Goal: Task Accomplishment & Management: Complete application form

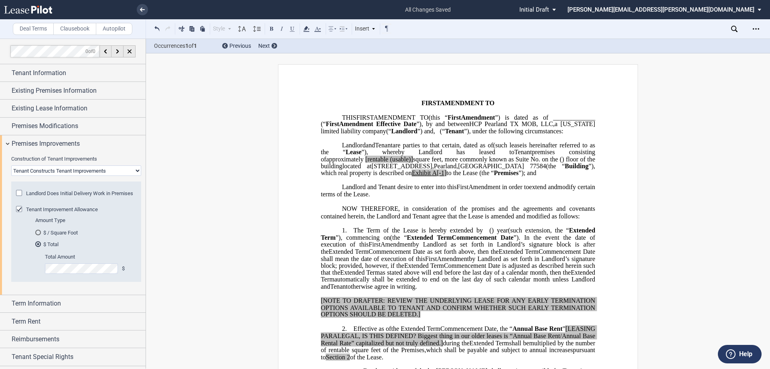
scroll to position [319, 0]
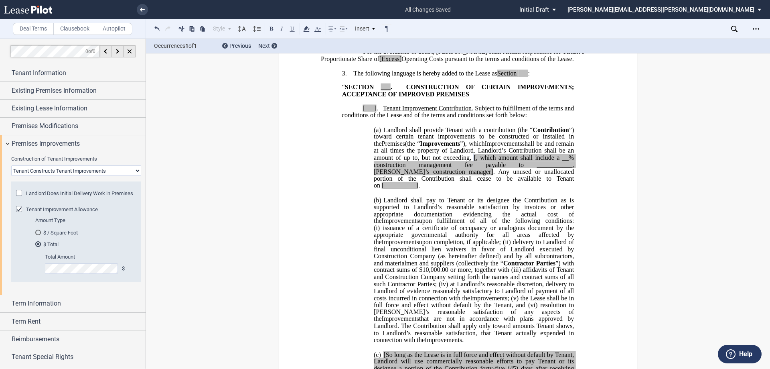
click at [30, 173] on select "Landlord Constructs Tenant Improvements Tenant Constructs Tenant Improvements "…" at bounding box center [76, 170] width 130 height 10
select select "landlord"
click at [11, 165] on select "Landlord Constructs Tenant Improvements Tenant Constructs Tenant Improvements "…" at bounding box center [76, 170] width 130 height 10
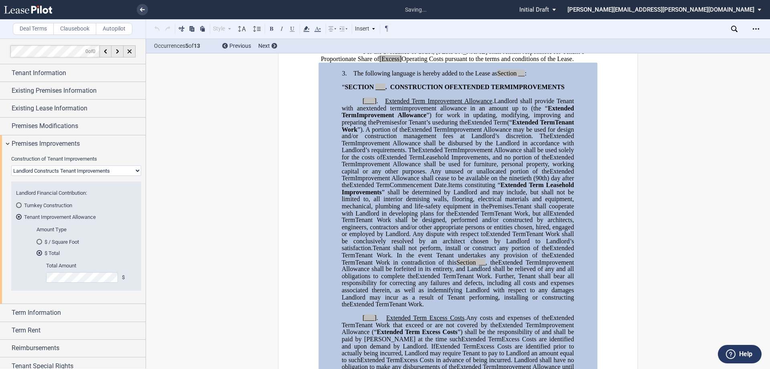
click at [42, 243] on div "$ / Square Foot" at bounding box center [40, 242] width 6 height 6
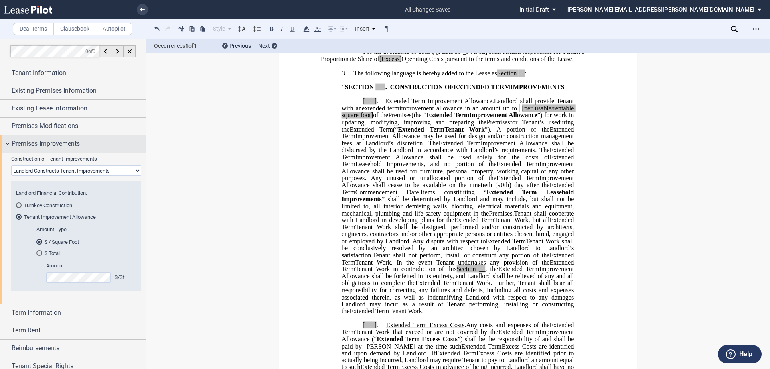
click at [33, 143] on span "Premises Improvements" at bounding box center [46, 144] width 68 height 10
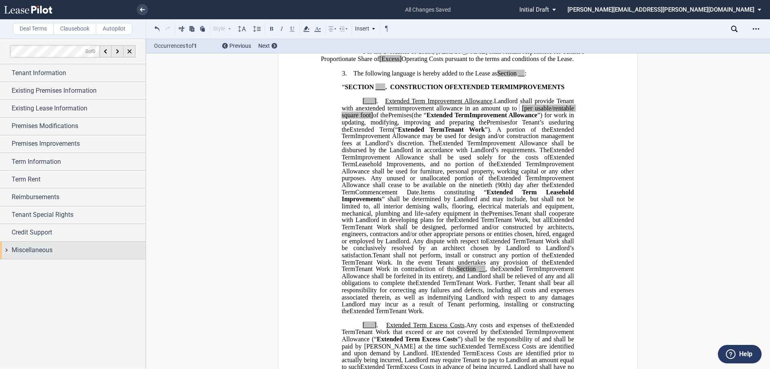
click at [51, 246] on span "Miscellaneous" at bounding box center [32, 250] width 41 height 10
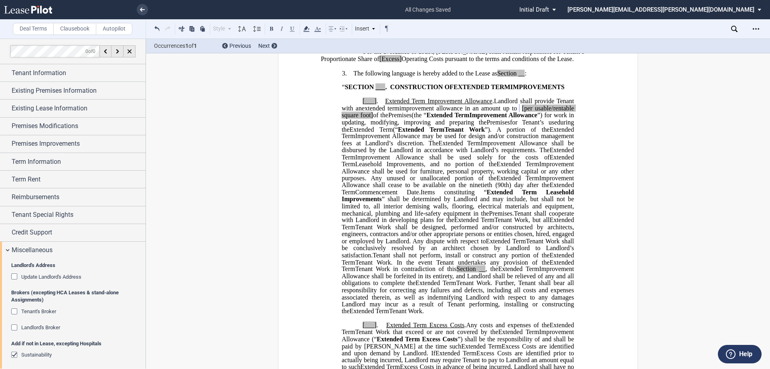
scroll to position [120, 0]
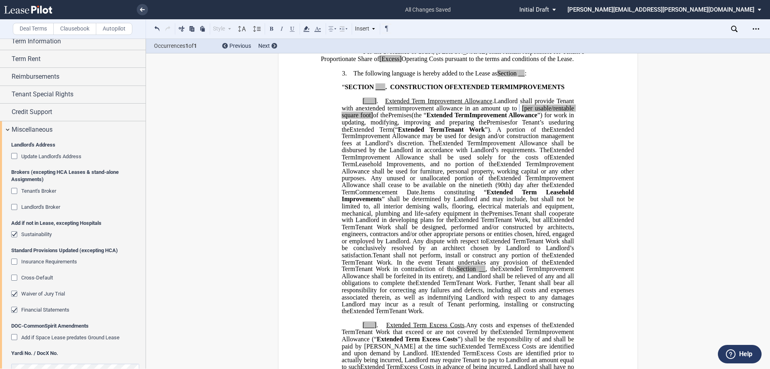
click at [13, 191] on div "Tenant's Broker" at bounding box center [15, 192] width 8 height 8
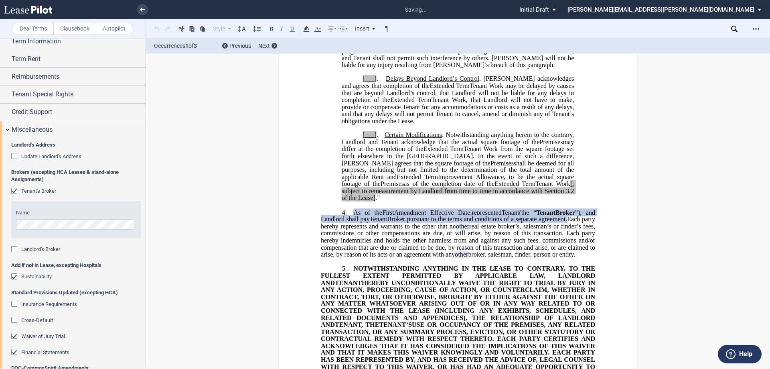
scroll to position [948, 0]
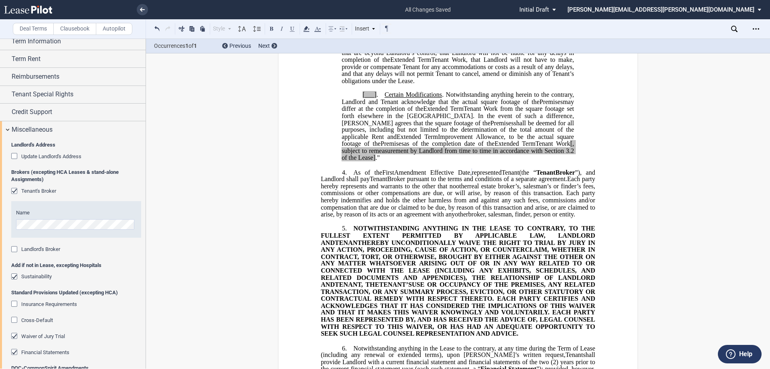
click at [14, 248] on div "Landlord's Broker" at bounding box center [15, 250] width 8 height 8
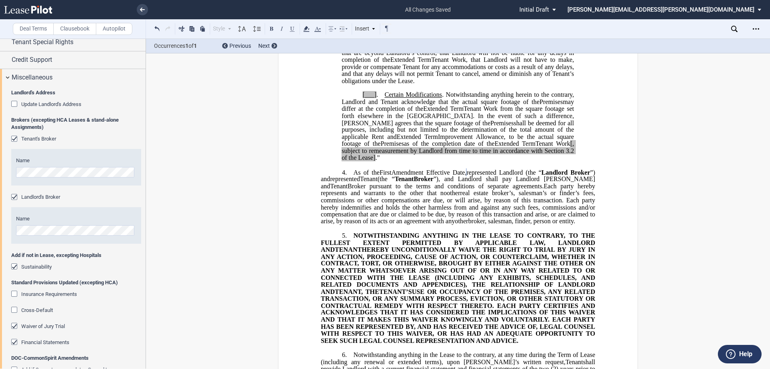
scroll to position [224, 0]
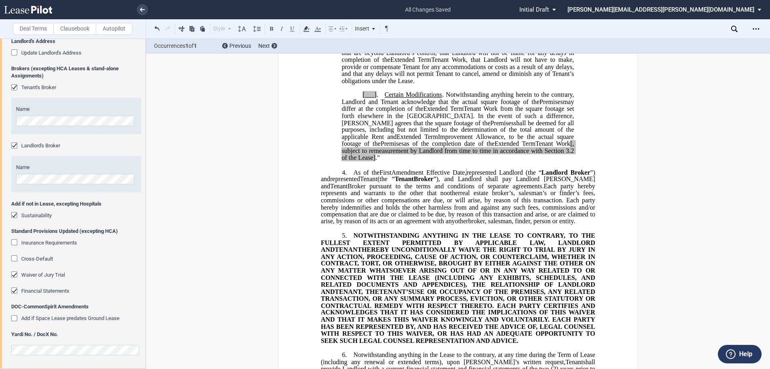
click at [467, 169] on span "Amendment Effective Date," at bounding box center [429, 172] width 75 height 7
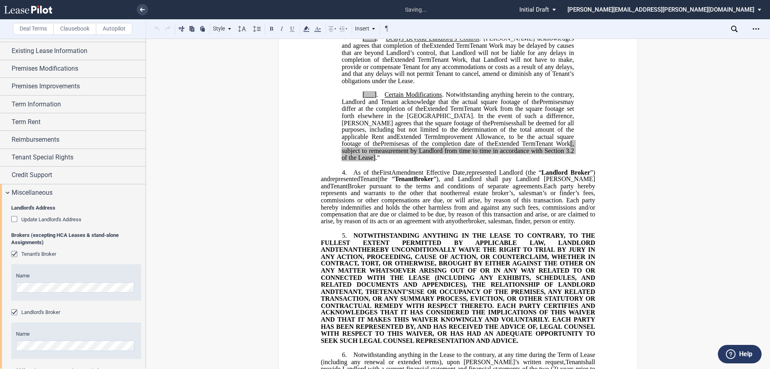
scroll to position [0, 0]
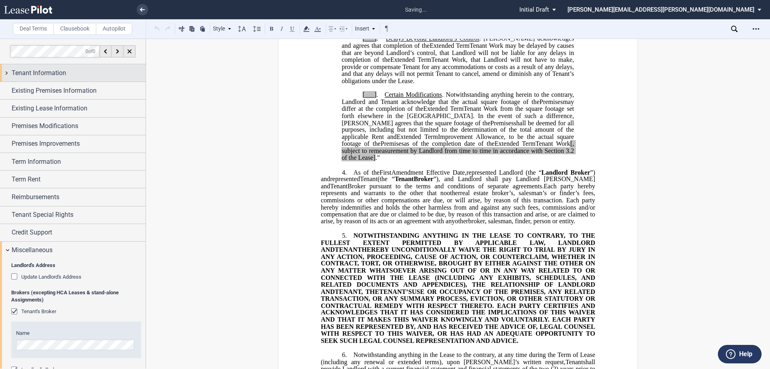
click at [49, 69] on span "Tenant Information" at bounding box center [39, 73] width 55 height 10
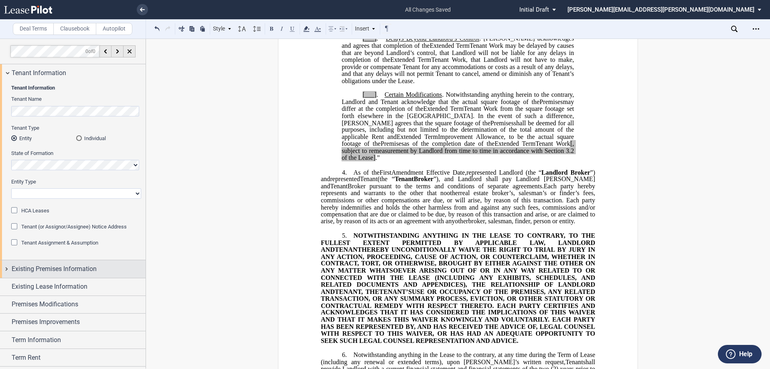
click at [39, 272] on span "Existing Premises Information" at bounding box center [54, 269] width 85 height 10
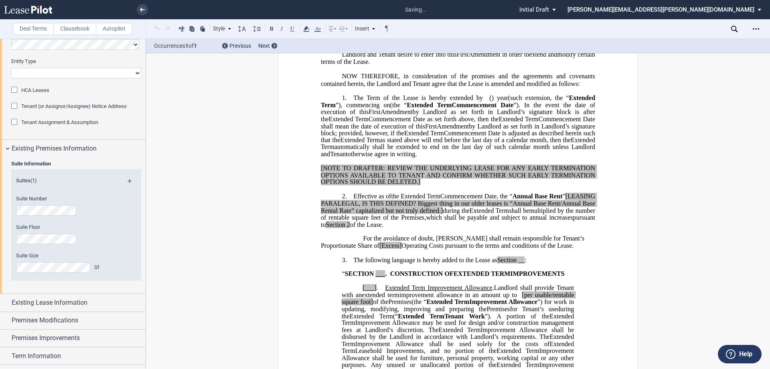
scroll to position [2, 0]
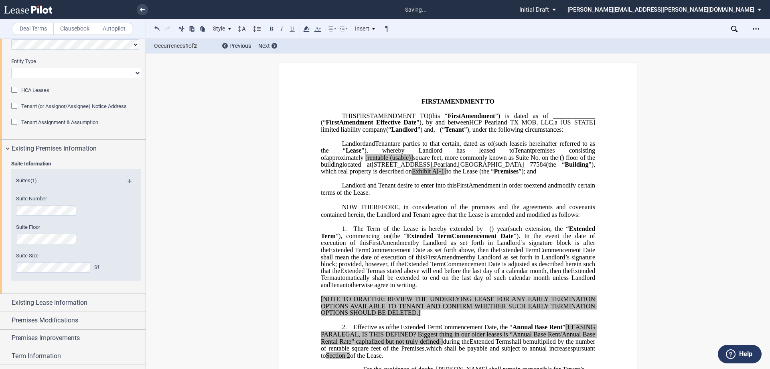
click at [0, 238] on div "Suite Information Suites (1) Suite Number Suite Floor Suite Size Sf" at bounding box center [73, 225] width 146 height 136
click at [27, 260] on div "Suite Size Sf" at bounding box center [65, 262] width 99 height 20
click at [63, 304] on span "Existing Lease Information" at bounding box center [50, 303] width 76 height 10
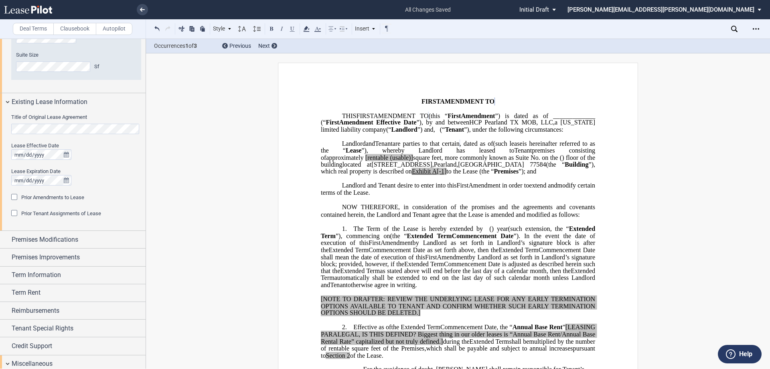
click at [14, 197] on div "Prior Amendments to Lease" at bounding box center [15, 198] width 8 height 8
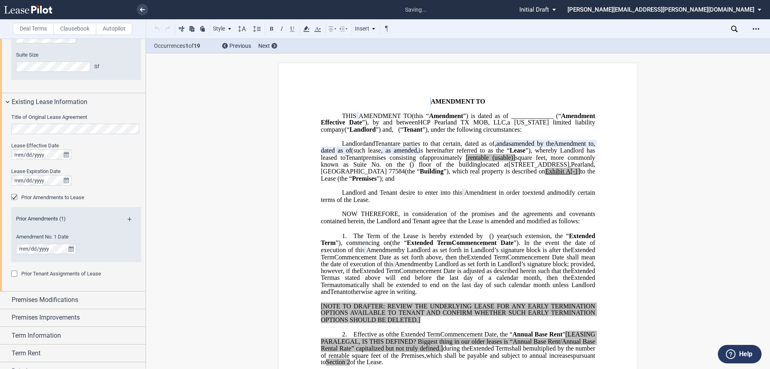
click at [130, 220] on md-icon at bounding box center [133, 222] width 11 height 10
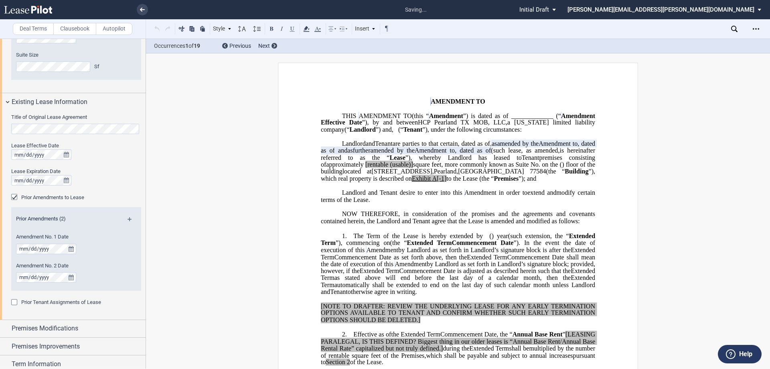
click at [130, 220] on md-icon at bounding box center [133, 222] width 11 height 10
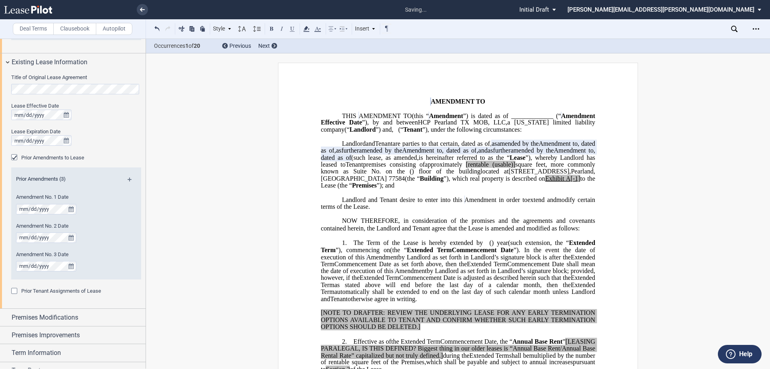
scroll to position [441, 0]
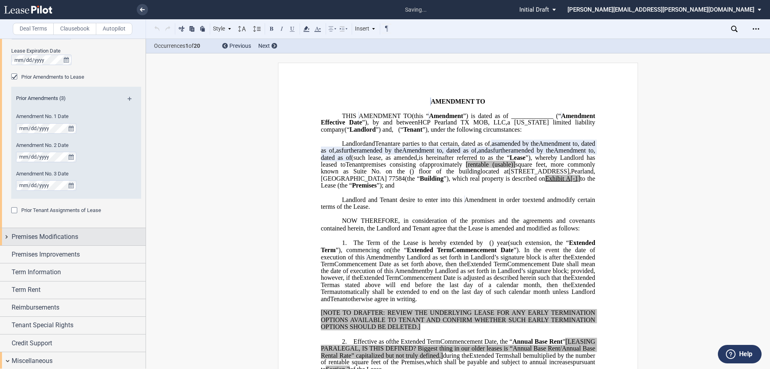
click at [41, 233] on span "Premises Modifications" at bounding box center [45, 237] width 67 height 10
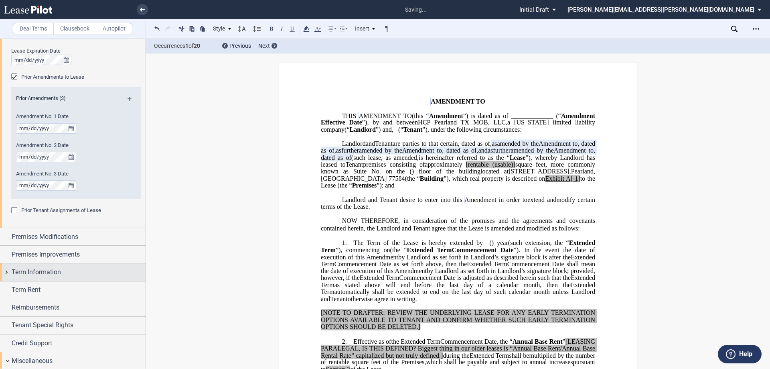
click at [56, 267] on span "Term Information" at bounding box center [36, 272] width 49 height 10
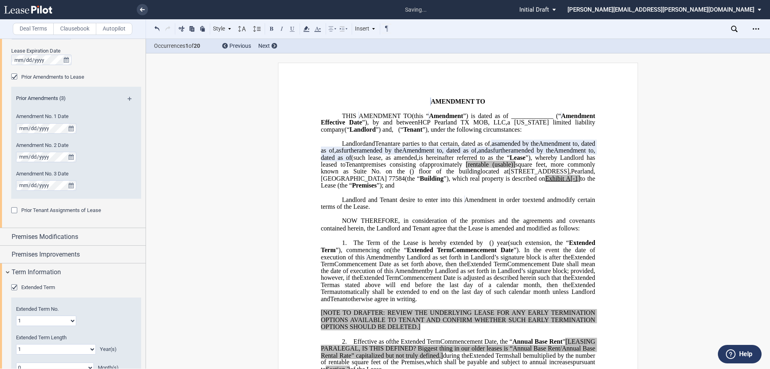
click at [66, 321] on select "1 2 3 4 5 6 7 8 9 10 11 12 13 14 15 16 17 18 19 20" at bounding box center [46, 320] width 60 height 10
select select "number:2"
click at [16, 315] on select "1 2 3 4 5 6 7 8 9 10 11 12 13 14 15 16 17 18 19 20" at bounding box center [46, 320] width 60 height 10
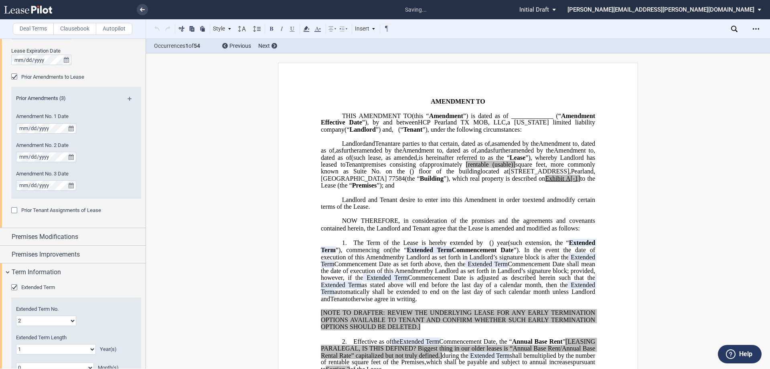
scroll to position [562, 0]
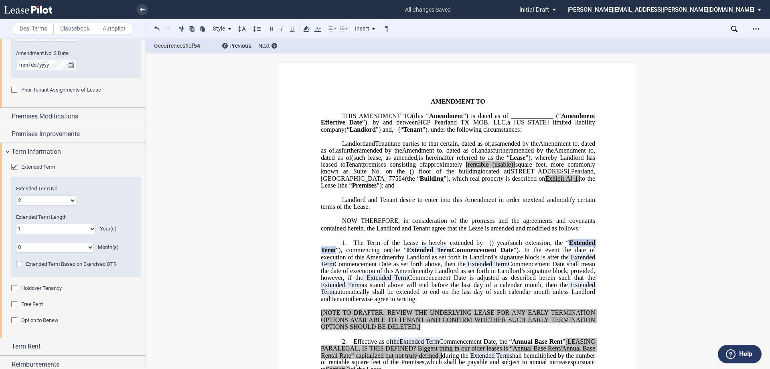
click at [75, 230] on select "0 1 2 3 4 5 6 7 8 9 10 11 12 13 14 15 16 17 18 19 20" at bounding box center [56, 229] width 80 height 10
select select "number:8"
click at [16, 224] on select "0 1 2 3 4 5 6 7 8 9 10 11 12 13 14 15 16 17 18 19 20" at bounding box center [56, 229] width 80 height 10
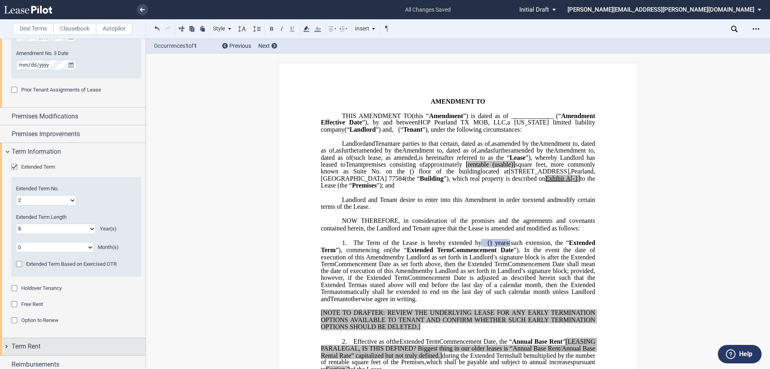
click at [57, 348] on div "Term Rent" at bounding box center [79, 346] width 134 height 10
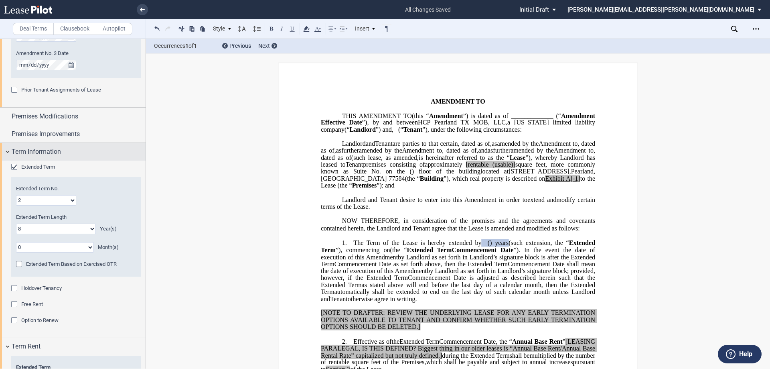
click at [60, 148] on span "Term Information" at bounding box center [36, 152] width 49 height 10
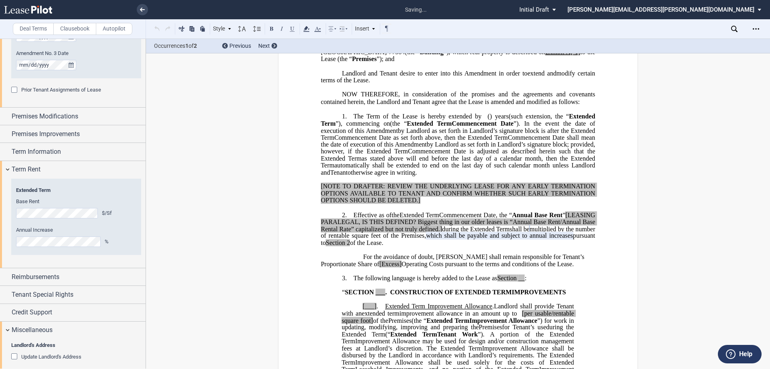
scroll to position [213, 0]
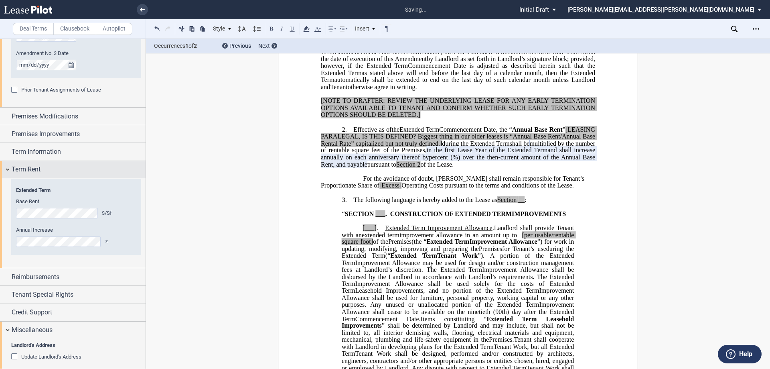
click at [65, 167] on div "Term Rent" at bounding box center [79, 170] width 134 height 10
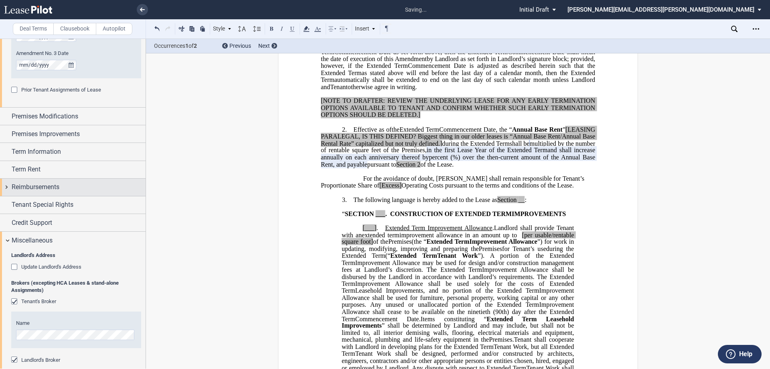
click at [52, 193] on div "Reimbursements" at bounding box center [73, 187] width 146 height 17
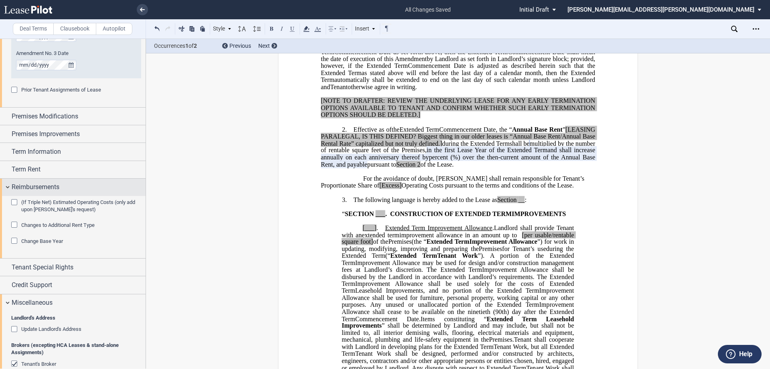
click at [50, 190] on span "Reimbursements" at bounding box center [36, 187] width 48 height 10
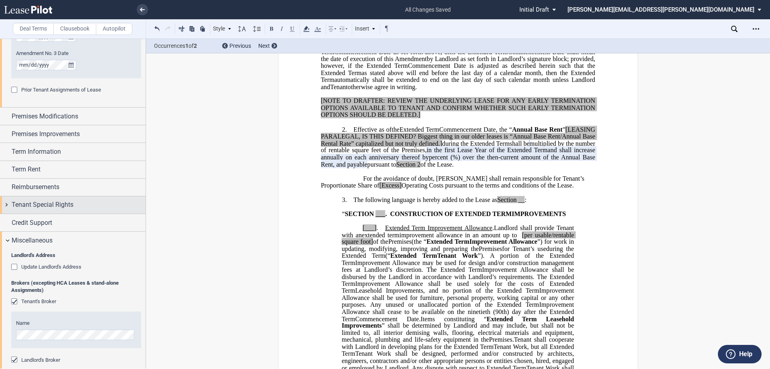
click at [61, 213] on div "Tenant Special Rights" at bounding box center [73, 204] width 146 height 17
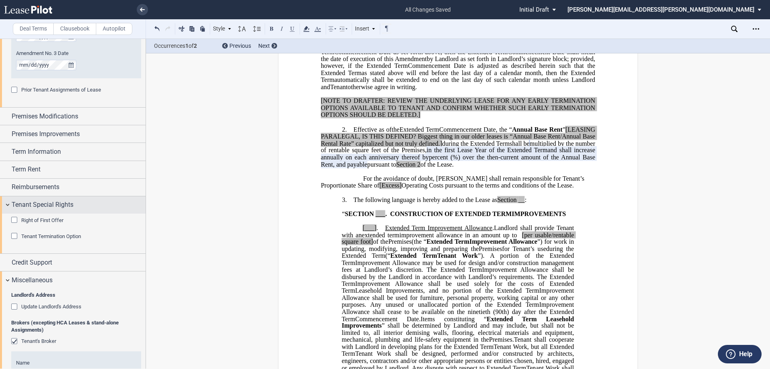
click at [61, 213] on div "Tenant Special Rights" at bounding box center [73, 204] width 146 height 17
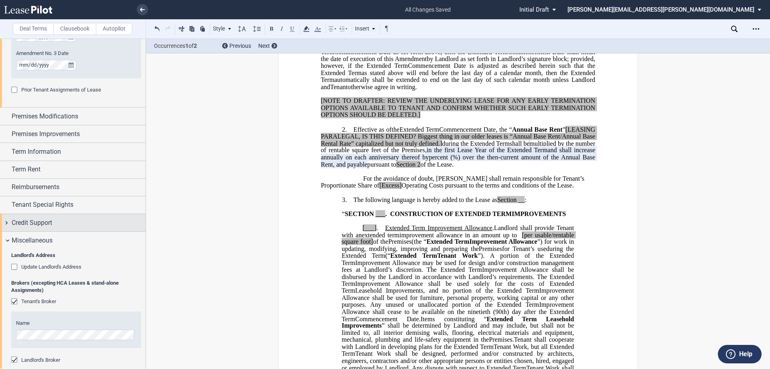
click at [69, 223] on div "Credit Support" at bounding box center [79, 223] width 134 height 10
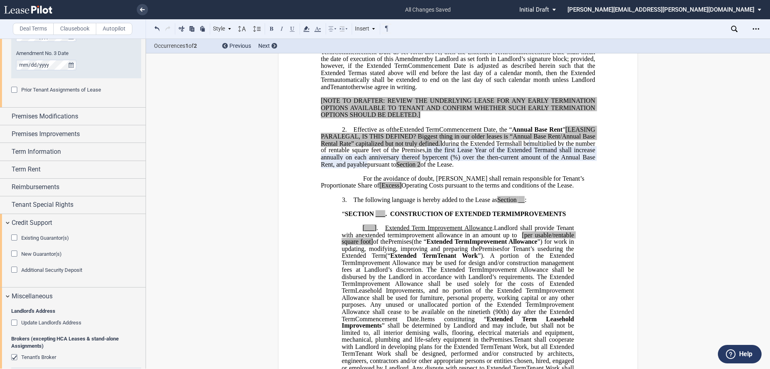
click at [15, 236] on div "Existing Guarantor(s)" at bounding box center [15, 238] width 8 height 8
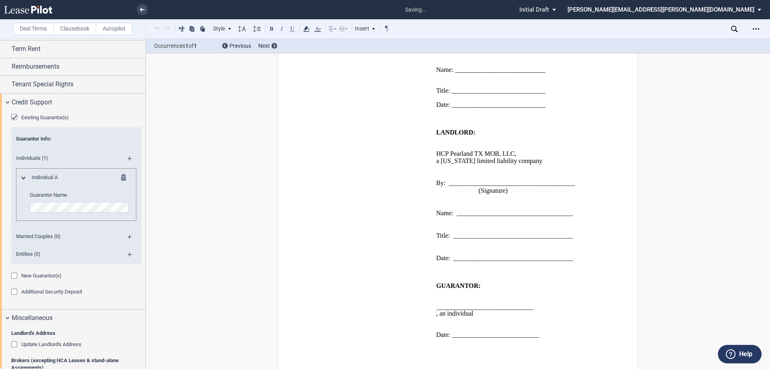
scroll to position [2047, 0]
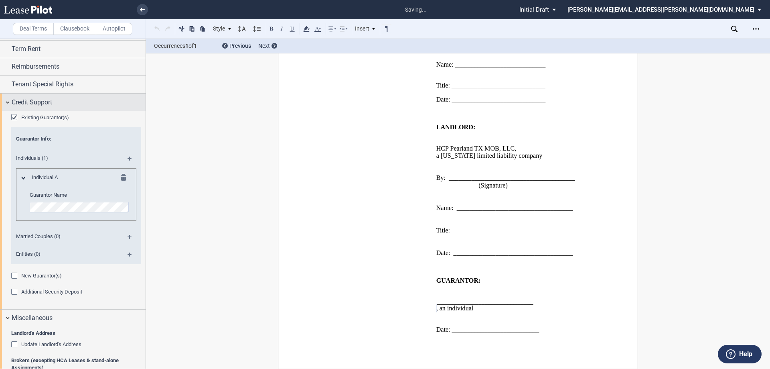
click at [41, 105] on span "Credit Support" at bounding box center [32, 103] width 41 height 10
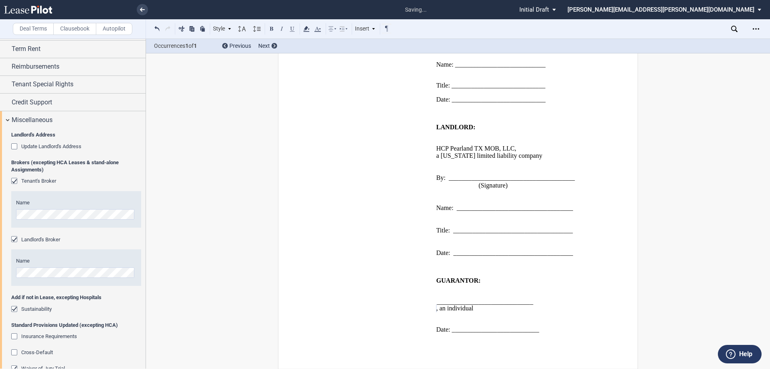
scroll to position [776, 0]
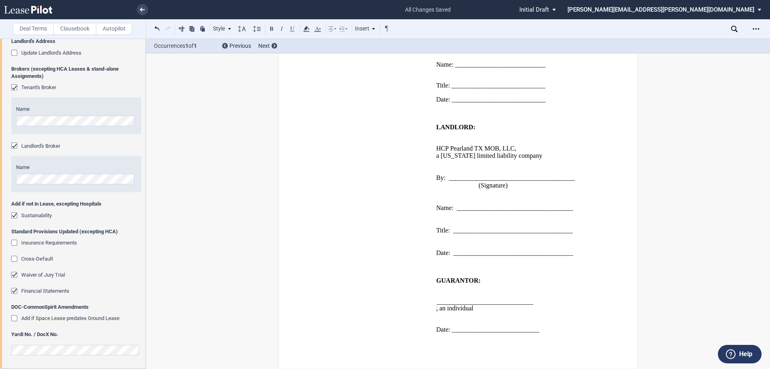
click at [15, 242] on div "Insurance Requirements" at bounding box center [15, 244] width 8 height 8
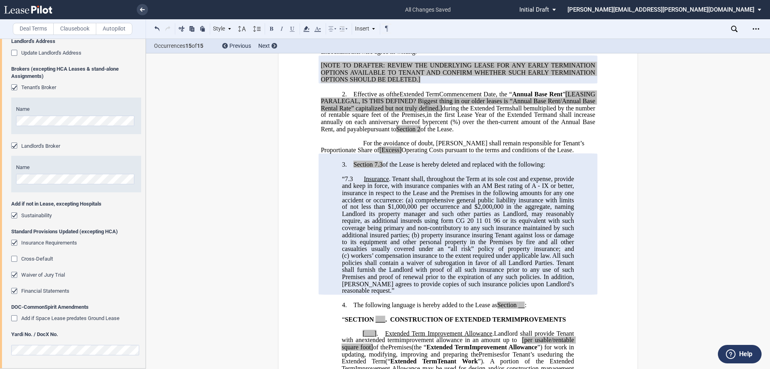
scroll to position [241, 0]
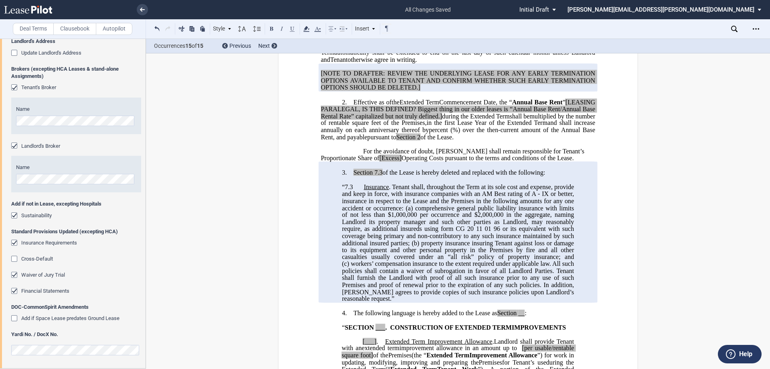
click at [14, 242] on div "Insurance Requirements" at bounding box center [15, 244] width 8 height 8
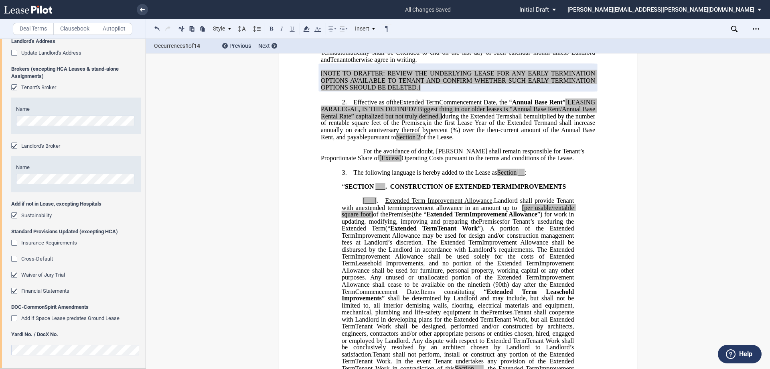
click at [13, 260] on div "Cross-Default" at bounding box center [15, 260] width 8 height 8
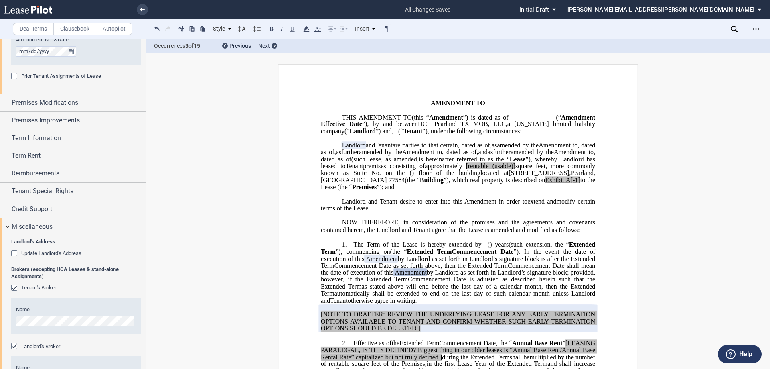
scroll to position [575, 0]
click at [83, 228] on div "Miscellaneous" at bounding box center [79, 227] width 134 height 10
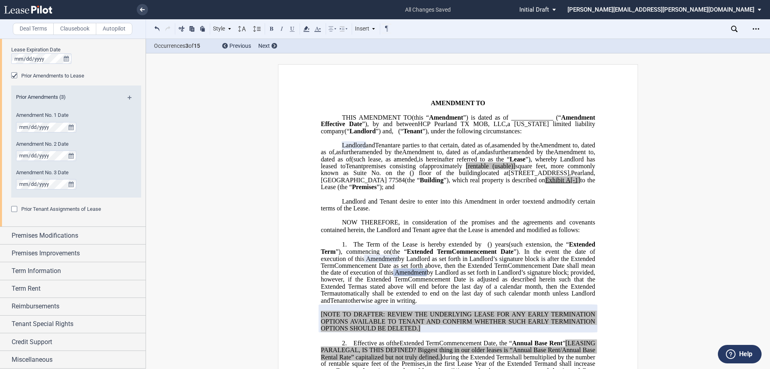
scroll to position [0, 0]
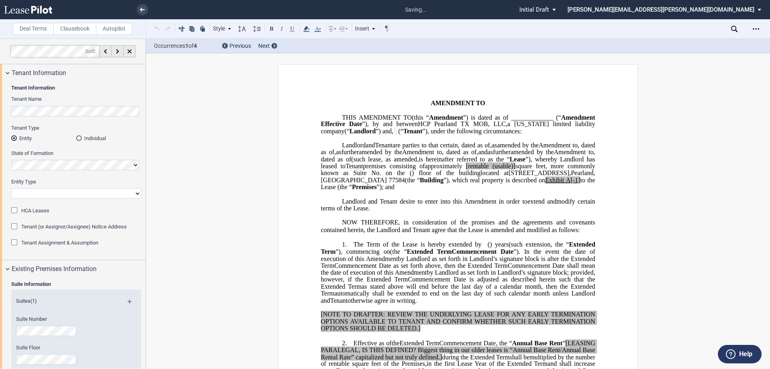
click at [39, 191] on select "Corporation Limited Liability Company General Partnership Limited Partnership O…" at bounding box center [76, 193] width 130 height 10
select select "Other"
click at [11, 188] on select "Corporation Limited Liability Company General Partnership Limited Partnership O…" at bounding box center [76, 193] width 130 height 10
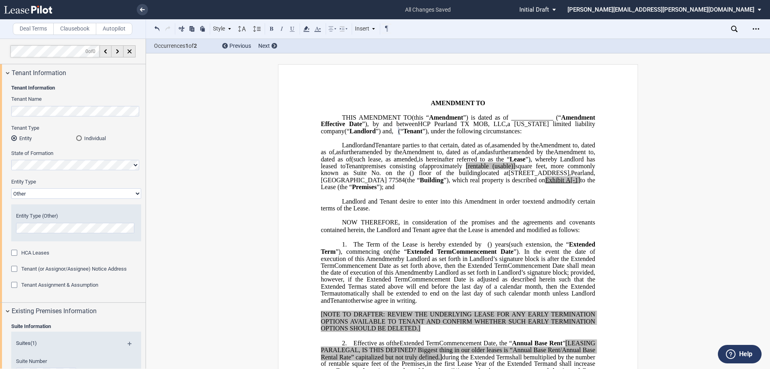
click at [367, 148] on span "and" at bounding box center [370, 144] width 9 height 7
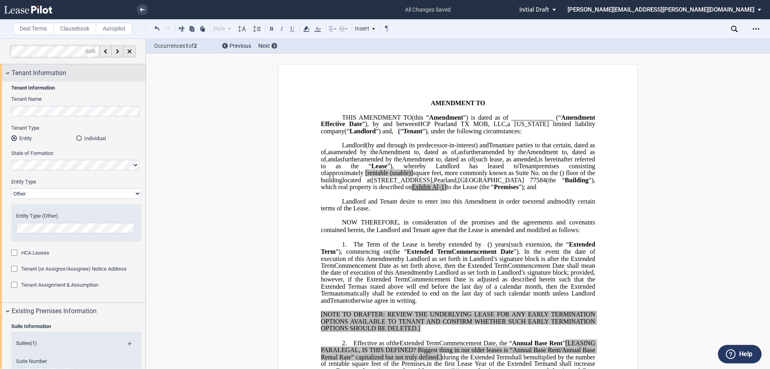
click at [50, 66] on div "Tenant Information" at bounding box center [73, 72] width 146 height 17
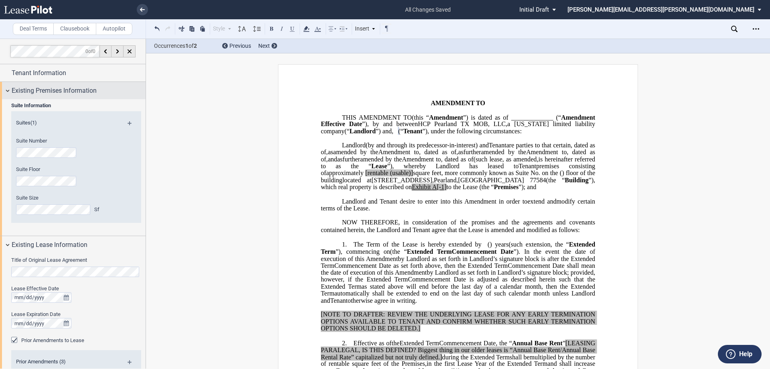
click at [34, 93] on span "Existing Premises Information" at bounding box center [54, 91] width 85 height 10
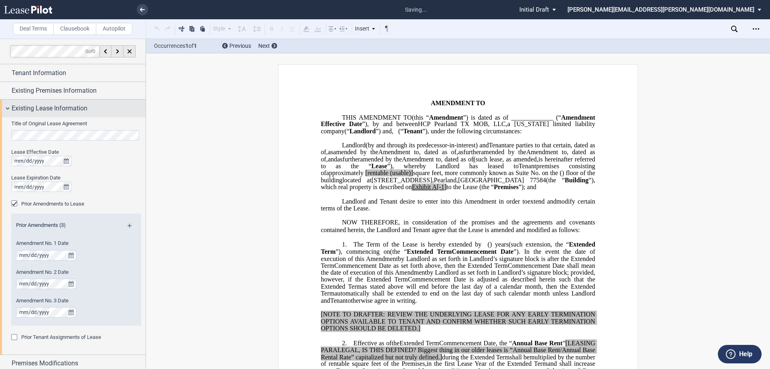
click at [67, 101] on div "Existing Lease Information" at bounding box center [73, 108] width 146 height 17
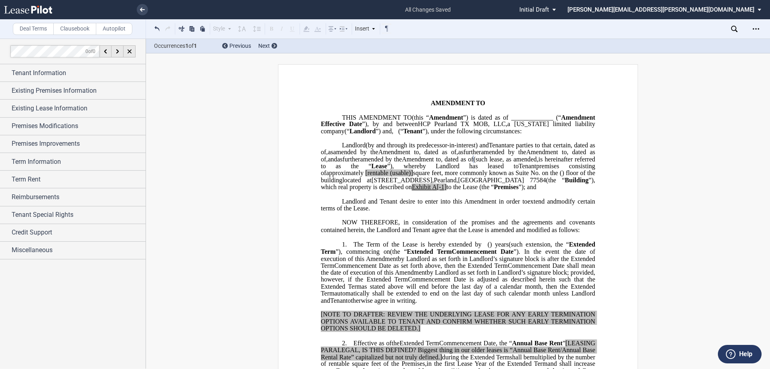
scroll to position [161, 0]
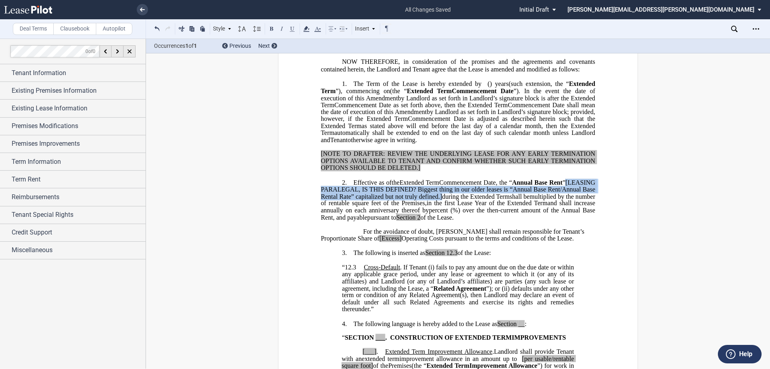
drag, startPoint x: 315, startPoint y: 232, endPoint x: 489, endPoint y: 239, distance: 173.9
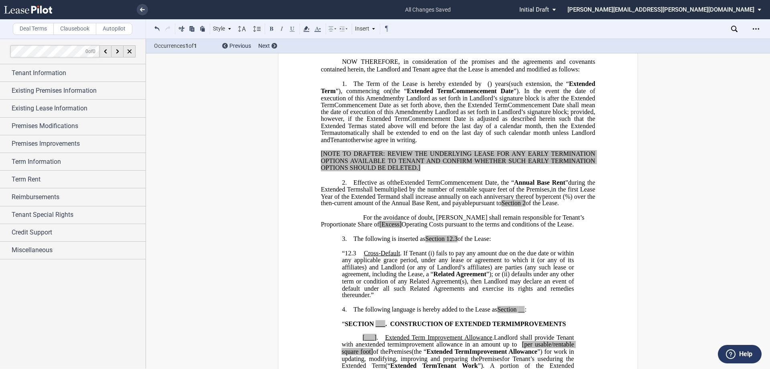
click at [566, 186] on span "Annual Base Rent" at bounding box center [539, 182] width 51 height 7
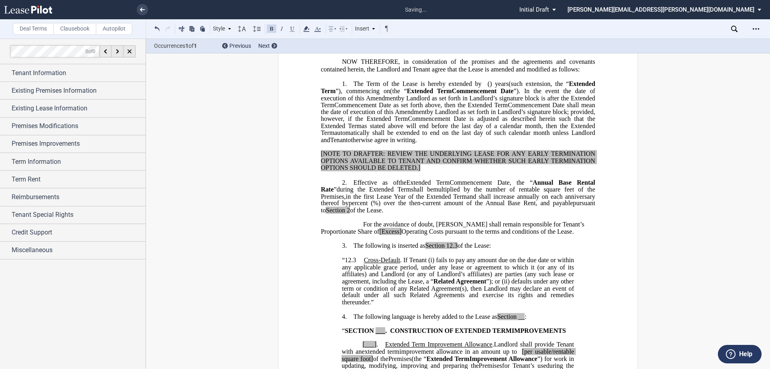
click at [338, 193] on span "during the" at bounding box center [351, 189] width 29 height 7
click at [433, 193] on span "shall be" at bounding box center [422, 189] width 22 height 7
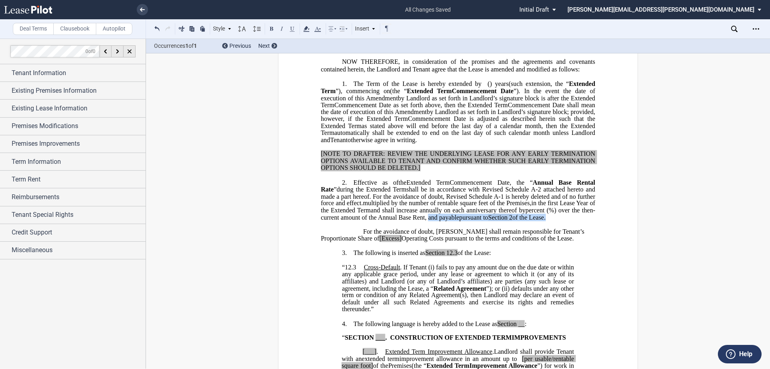
drag, startPoint x: 530, startPoint y: 259, endPoint x: 375, endPoint y: 264, distance: 155.4
click at [375, 221] on p "2. Effective as of [______] [______] the Extended Term the ﻿ ﻿ Extended Term Co…" at bounding box center [458, 200] width 274 height 43
drag, startPoint x: 394, startPoint y: 238, endPoint x: 434, endPoint y: 237, distance: 39.7
click at [395, 207] on span "shall be in accordance with Revised Schedule A-2 attached hereto and made a par…" at bounding box center [459, 196] width 276 height 21
click at [427, 221] on p "2. Effective as of [______] [______] the Extended Term the ﻿ ﻿ Extended Term Co…" at bounding box center [458, 200] width 274 height 43
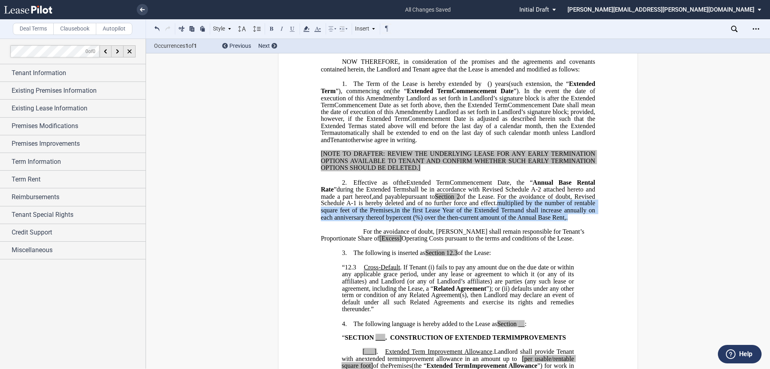
drag, startPoint x: 536, startPoint y: 247, endPoint x: 408, endPoint y: 268, distance: 130.2
click at [408, 221] on p "2. Effective as of [______] [______] the Extended Term the ﻿ ﻿ Extended Term Co…" at bounding box center [458, 200] width 274 height 43
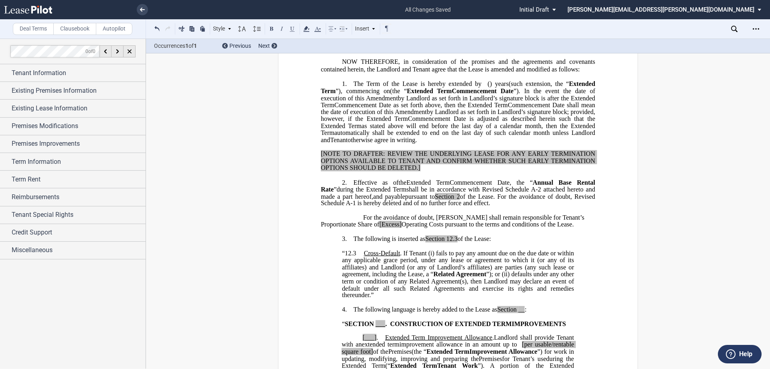
click at [359, 228] on p "For the avoidance of doubt, [PERSON_NAME] shall remain responsible for Tenant’s…" at bounding box center [458, 221] width 274 height 14
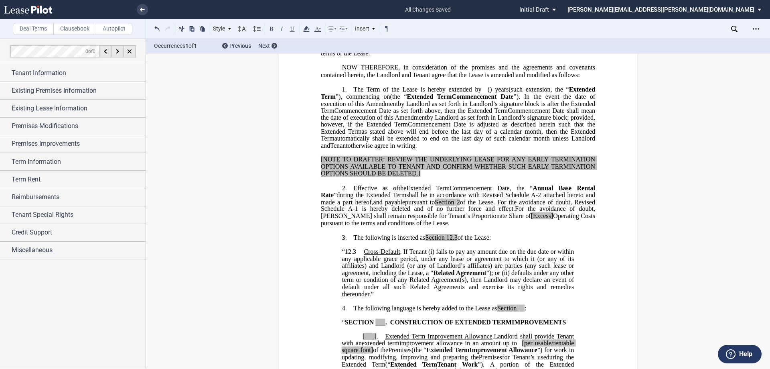
scroll to position [169, 0]
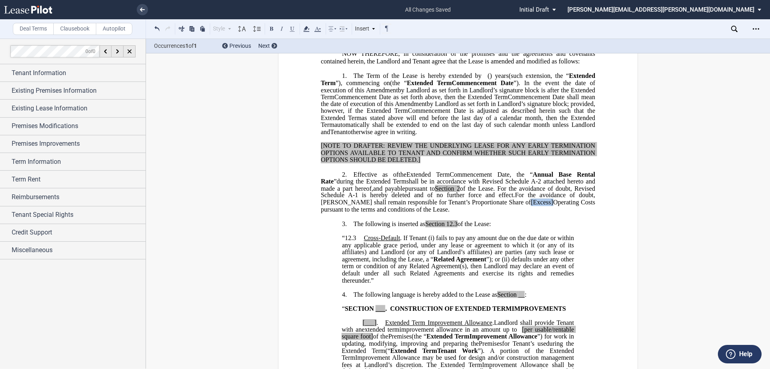
drag, startPoint x: 526, startPoint y: 244, endPoint x: 554, endPoint y: 239, distance: 28.5
click at [548, 212] on span "For the avoidance of doubt, [PERSON_NAME] shall remain responsible for Tenant’s…" at bounding box center [459, 201] width 276 height 21
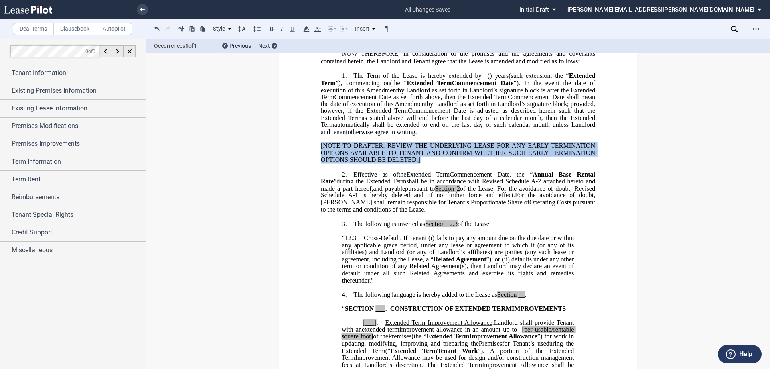
drag, startPoint x: 425, startPoint y: 202, endPoint x: 308, endPoint y: 188, distance: 118.1
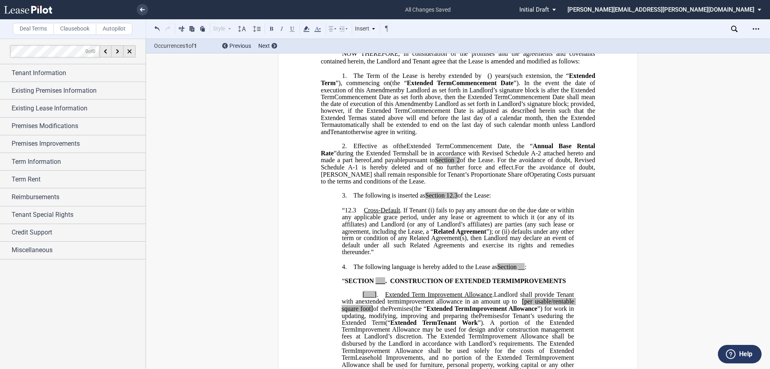
drag, startPoint x: 341, startPoint y: 124, endPoint x: 388, endPoint y: 173, distance: 68.4
click at [388, 136] on p "1. The Term of the Lease is hereby extended by [__________] ﻿ ﻿ ( ﻿ ﻿ ) year s …" at bounding box center [458, 103] width 274 height 63
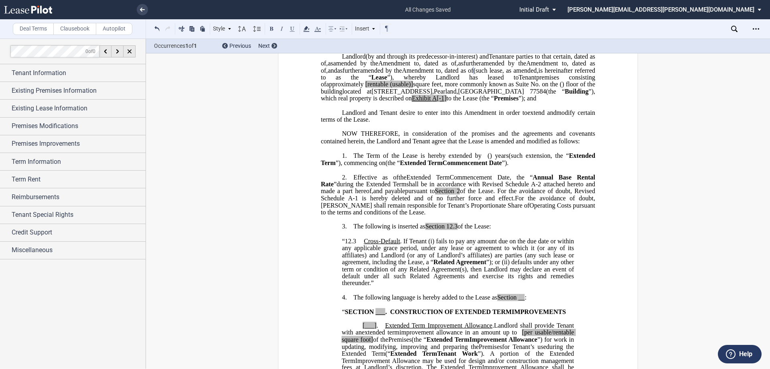
scroll to position [88, 0]
click at [388, 88] on span "[rentable" at bounding box center [377, 84] width 23 height 7
click at [540, 88] on span "square feet, more commonly known as Suite No." at bounding box center [475, 84] width 128 height 7
drag, startPoint x: 571, startPoint y: 226, endPoint x: 400, endPoint y: 231, distance: 170.6
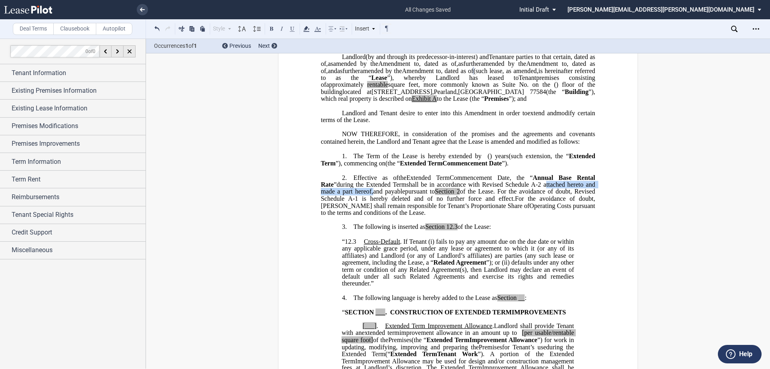
click at [400, 202] on span "shall be in accordance with Revised Schedule A-2 attached hereto and made a par…" at bounding box center [459, 191] width 276 height 21
click at [429, 209] on span "For the avoidance of doubt, [PERSON_NAME] shall remain responsible for Tenant’s…" at bounding box center [459, 202] width 276 height 14
click at [492, 216] on p "2. Effective as of [______] [______] the Extended Term the ﻿ ﻿ Extended Term Co…" at bounding box center [458, 195] width 274 height 43
click at [483, 223] on p at bounding box center [458, 219] width 274 height 7
click at [478, 216] on p "2. Effective as of [______] [______] the Extended Term the ﻿ ﻿ Extended Term Co…" at bounding box center [458, 195] width 274 height 43
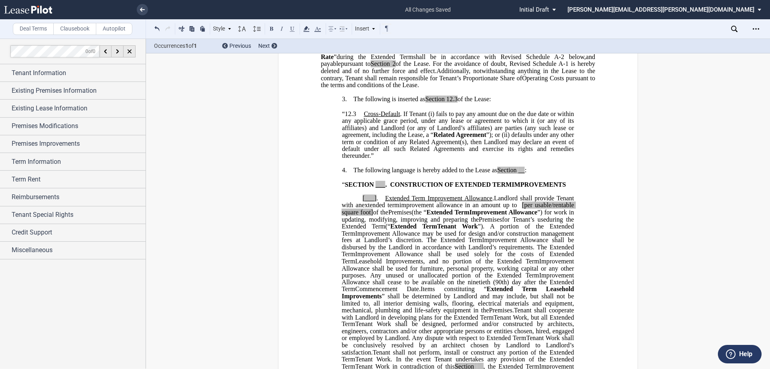
scroll to position [249, 0]
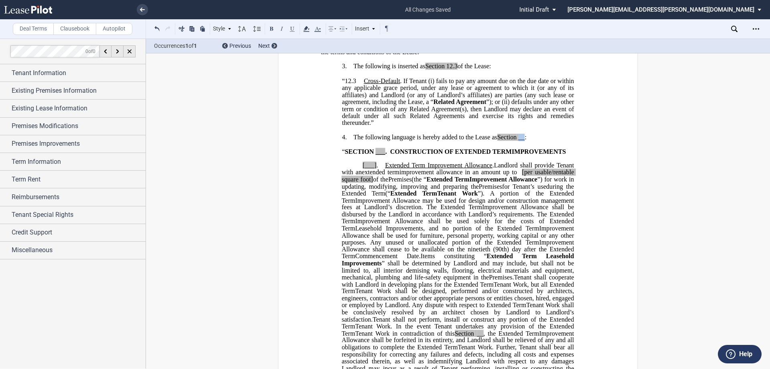
drag, startPoint x: 519, startPoint y: 178, endPoint x: 524, endPoint y: 179, distance: 5.4
click at [524, 141] on span "__" at bounding box center [521, 137] width 6 height 7
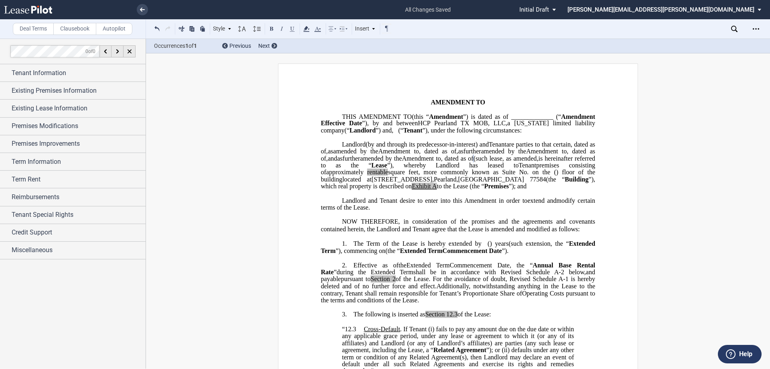
scroll to position [0, 0]
drag, startPoint x: 522, startPoint y: 175, endPoint x: 575, endPoint y: 176, distance: 52.6
click at [463, 156] on span "as" at bounding box center [460, 151] width 5 height 7
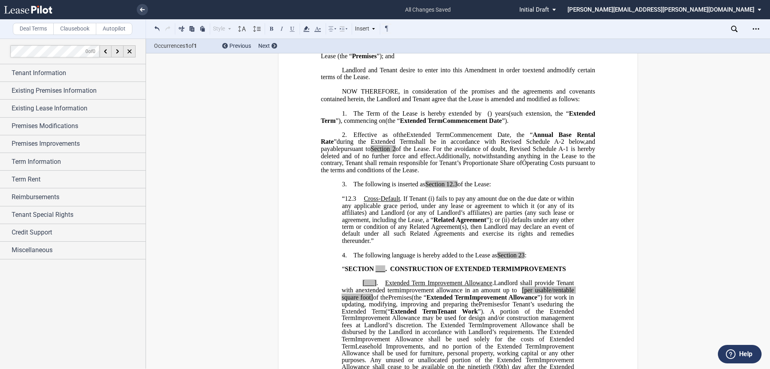
scroll to position [201, 0]
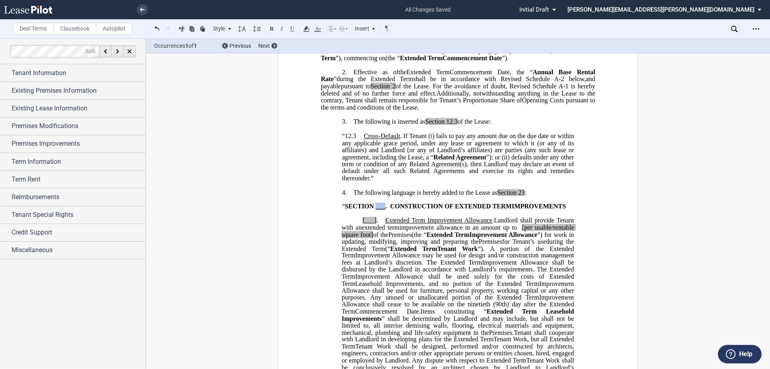
drag, startPoint x: 378, startPoint y: 241, endPoint x: 388, endPoint y: 240, distance: 10.0
click at [388, 210] on span "“ SECTION ___ . CONSTRUCTION OF" at bounding box center [398, 206] width 112 height 7
drag, startPoint x: 364, startPoint y: 264, endPoint x: 374, endPoint y: 262, distance: 10.2
click at [374, 224] on span "[___] ." at bounding box center [374, 220] width 22 height 7
click at [562, 238] on span "﻿ ﻿ [per usable/rentable square foot] of the" at bounding box center [459, 231] width 234 height 14
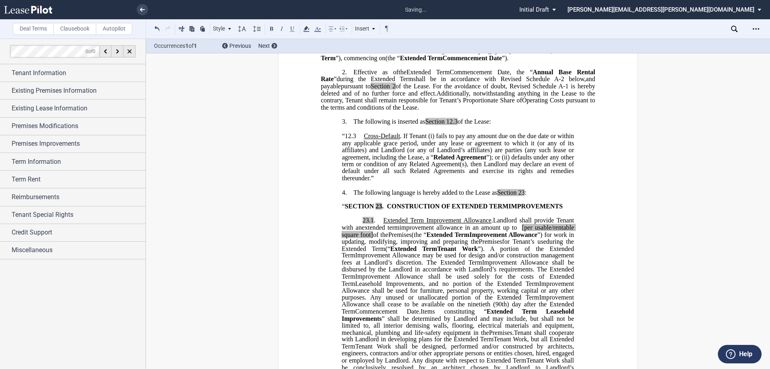
click at [498, 273] on span "Improvement Allowance shall be disbursed by the Landlord in accordance with Lan…" at bounding box center [459, 266] width 234 height 14
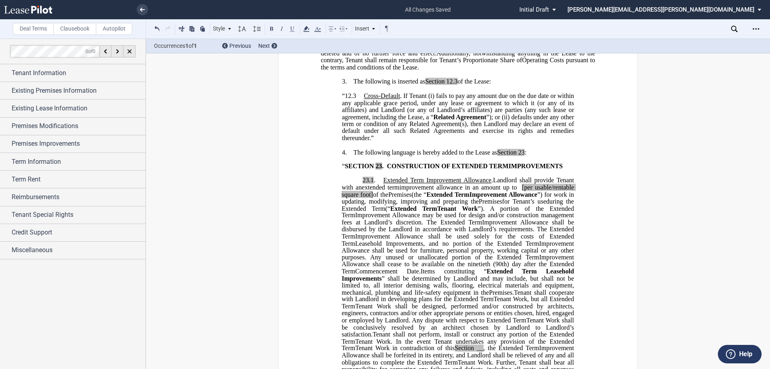
click at [565, 198] on span "[per usable/rentable square foot]" at bounding box center [459, 191] width 234 height 14
click at [359, 198] on span "per usable/rentable square foot]" at bounding box center [459, 191] width 234 height 14
click at [372, 198] on span "of the" at bounding box center [363, 194] width 18 height 7
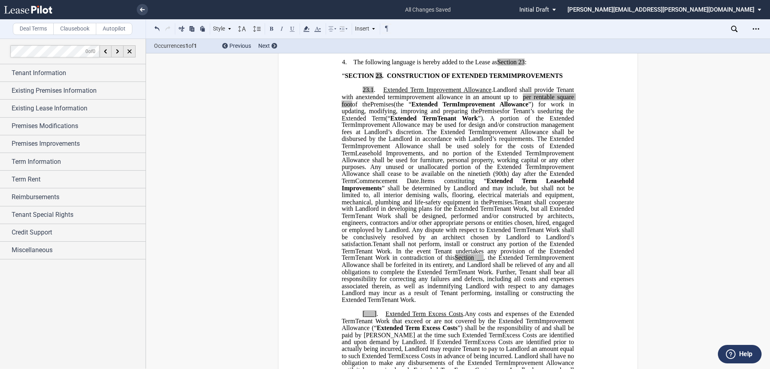
scroll to position [361, 0]
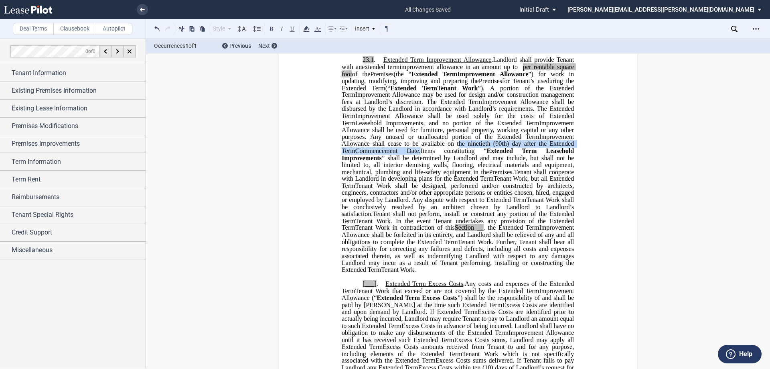
drag, startPoint x: 391, startPoint y: 193, endPoint x: 351, endPoint y: 201, distance: 40.5
click at [351, 201] on p "23.1 . Extended Term Improvement Allowance . Expansion Space Improvement Allowa…" at bounding box center [458, 165] width 232 height 217
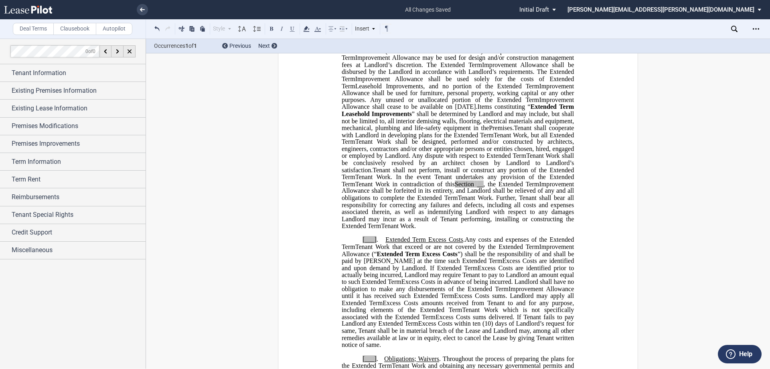
scroll to position [401, 0]
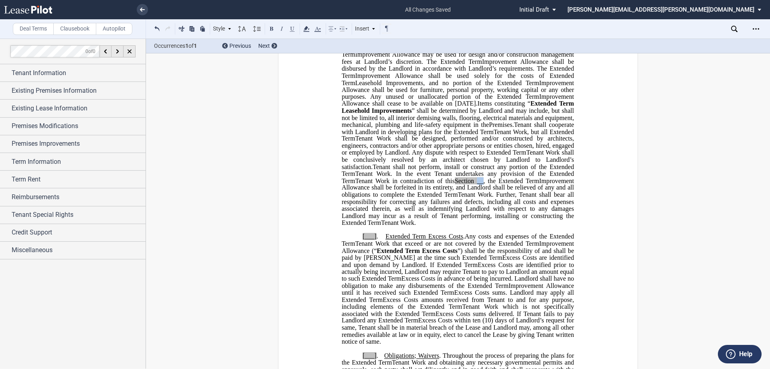
drag, startPoint x: 531, startPoint y: 230, endPoint x: 538, endPoint y: 232, distance: 6.9
click at [496, 184] on span "Tenant Work in contradiction of this Section __ , the" at bounding box center [426, 180] width 140 height 7
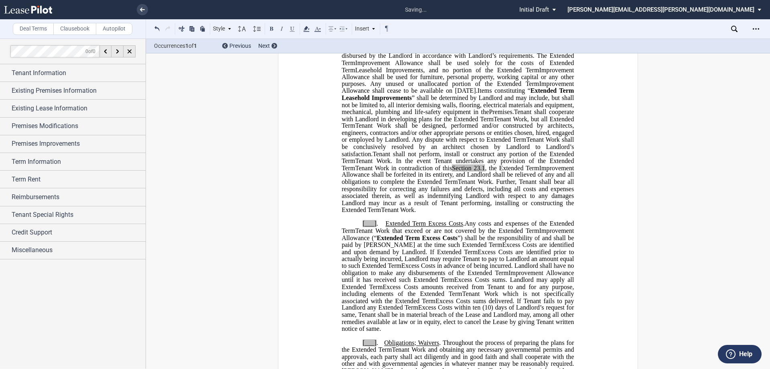
scroll to position [482, 0]
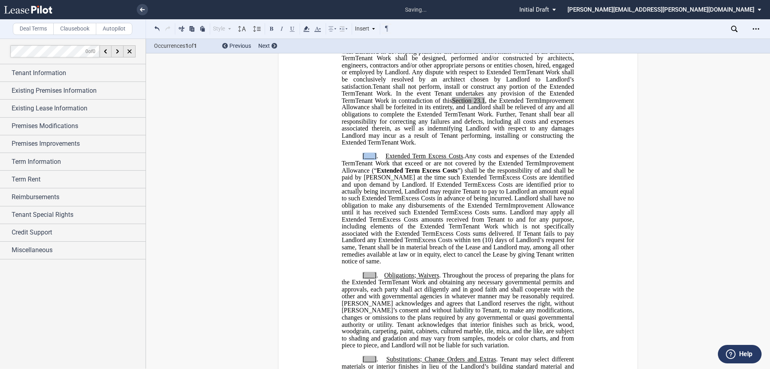
drag, startPoint x: 361, startPoint y: 205, endPoint x: 375, endPoint y: 206, distance: 14.1
click at [375, 160] on span "[___] ." at bounding box center [374, 155] width 23 height 7
drag, startPoint x: 367, startPoint y: 330, endPoint x: 375, endPoint y: 330, distance: 8.0
click at [375, 286] on span "[___] . Obligations; Waivers . Throughout the process of preparing the plans fo…" at bounding box center [459, 279] width 234 height 14
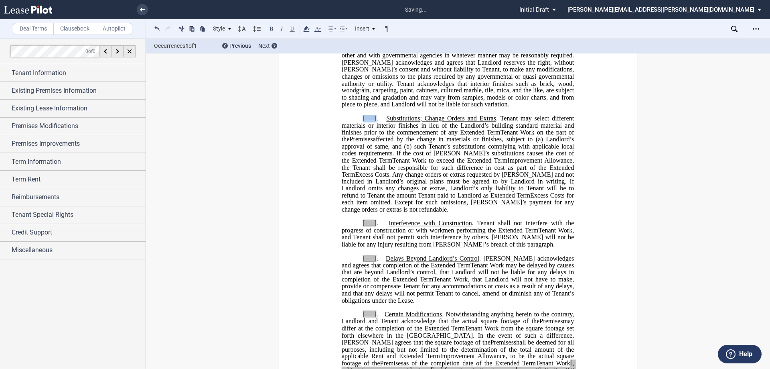
drag, startPoint x: 368, startPoint y: 173, endPoint x: 374, endPoint y: 173, distance: 6.0
click at [374, 173] on p "[___] . Substitutions; Change Orders and Extras . Tenant may select different m…" at bounding box center [458, 164] width 232 height 98
drag, startPoint x: 359, startPoint y: 278, endPoint x: 374, endPoint y: 277, distance: 15.3
click at [374, 248] on p "[___] . Interference with Construction . Tenant shall not interfere with the pr…" at bounding box center [458, 234] width 232 height 28
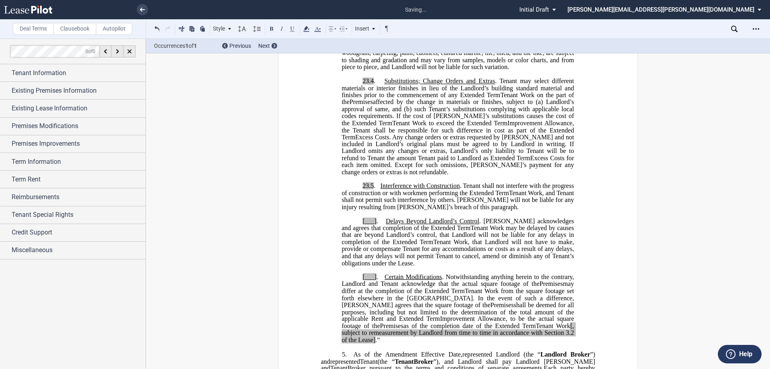
scroll to position [843, 0]
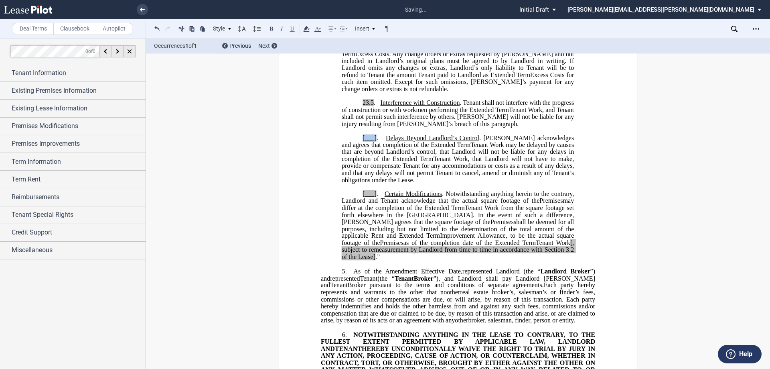
drag, startPoint x: 360, startPoint y: 194, endPoint x: 374, endPoint y: 194, distance: 14.1
click at [374, 148] on span "[___] . Delays Beyond Landlord’s Control . [PERSON_NAME] acknowledges and agree…" at bounding box center [459, 141] width 234 height 14
drag, startPoint x: 361, startPoint y: 248, endPoint x: 374, endPoint y: 250, distance: 13.9
click at [374, 204] on span "[___] . Certain Modifications . Notwithstanding anything herein to the contrary…" at bounding box center [459, 197] width 234 height 14
click at [541, 253] on span "[, subject to remeasurement by Landlord from time to time in accordance with Se…" at bounding box center [459, 246] width 234 height 14
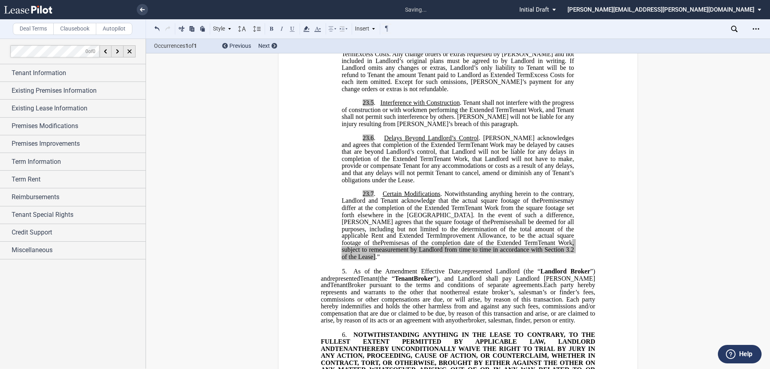
click at [376, 260] on span ".”" at bounding box center [378, 256] width 4 height 7
click at [517, 183] on span "Tenant Work, that Landlord will not have to make, provide or compensate Tenant …" at bounding box center [459, 169] width 234 height 28
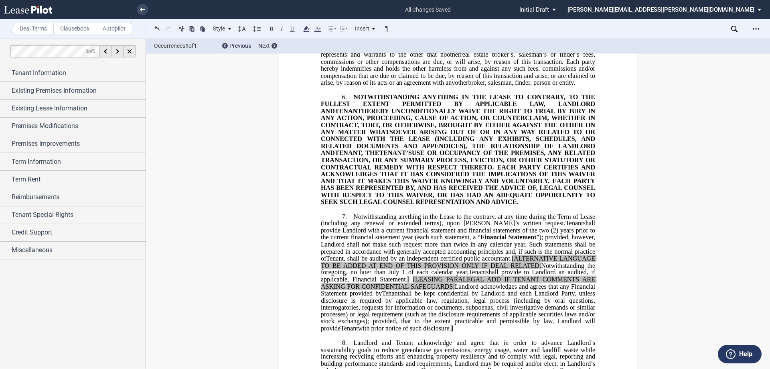
scroll to position [1164, 0]
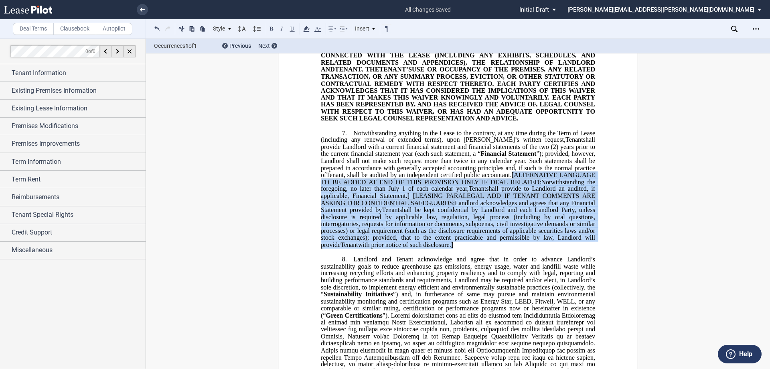
drag, startPoint x: 510, startPoint y: 236, endPoint x: 434, endPoint y: 306, distance: 103.1
click at [434, 248] on p "7. Notwithstanding anything in the Lease to the contrary, at any time during th…" at bounding box center [458, 188] width 274 height 119
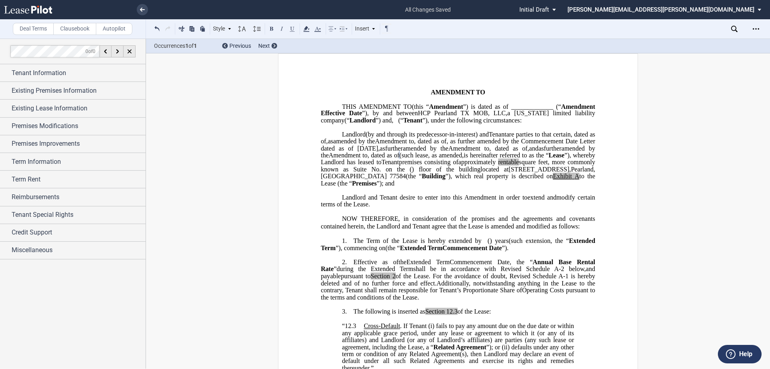
scroll to position [0, 0]
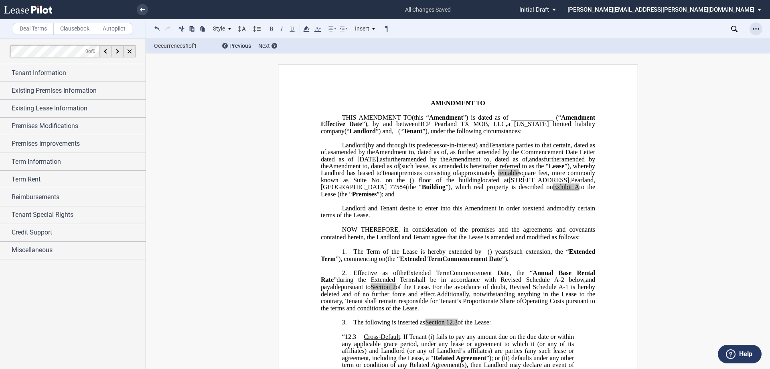
click at [755, 31] on icon "Open Lease options menu" at bounding box center [756, 29] width 6 height 6
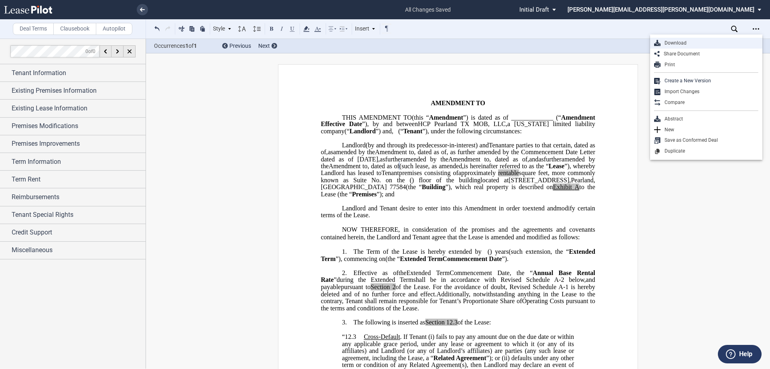
click at [701, 46] on div "Download" at bounding box center [710, 43] width 98 height 7
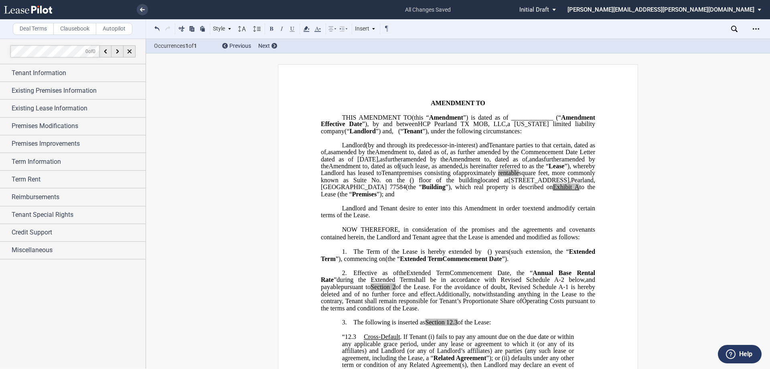
click at [516, 255] on span "(such extension, the “" at bounding box center [539, 251] width 60 height 7
click at [758, 30] on icon "Open Lease options menu" at bounding box center [756, 29] width 6 height 6
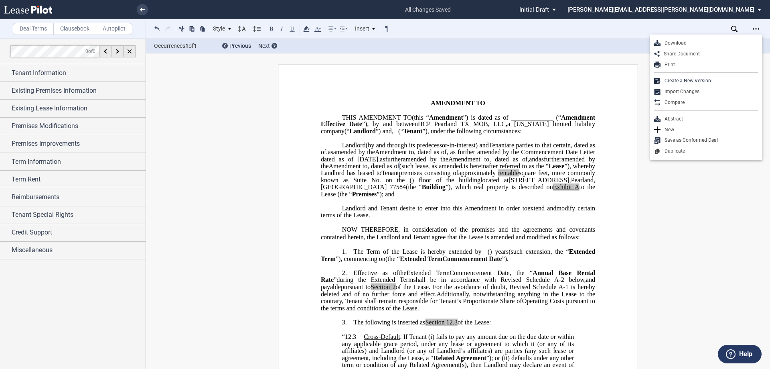
click at [732, 44] on div "Download" at bounding box center [710, 43] width 98 height 7
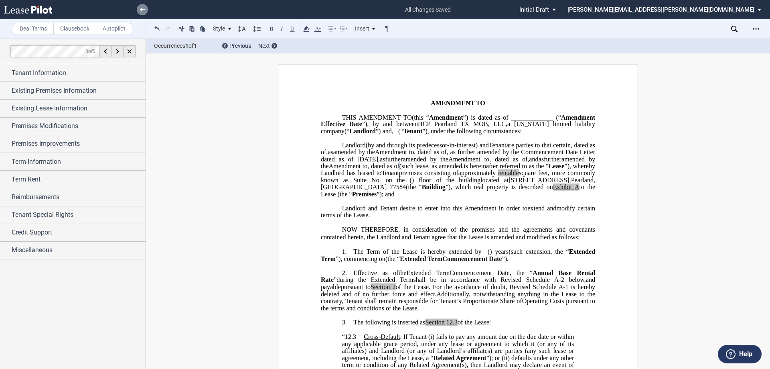
click at [142, 5] on link at bounding box center [142, 9] width 11 height 11
